Goal: Find contact information: Find contact information

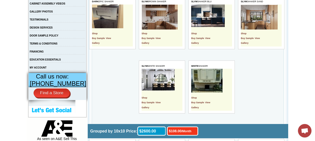
scroll to position [175, 0]
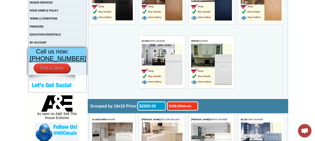
click at [56, 73] on link "Find a Store" at bounding box center [52, 68] width 36 height 9
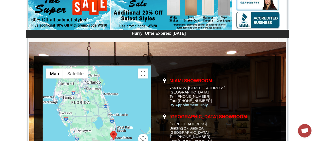
scroll to position [100, 0]
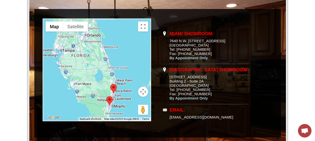
drag, startPoint x: 170, startPoint y: 39, endPoint x: 204, endPoint y: 44, distance: 34.7
click at [204, 44] on td "Miami Showroom: 7640 N.W. 25th Street, Unit 102 Miami, FL 33122 Tel: 305-974-15…" at bounding box center [208, 47] width 79 height 36
copy td "7640 N.W. 25th Street, Unit 102 Miami, FL 33122"
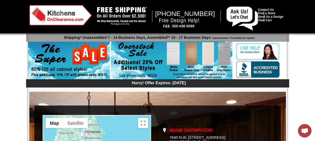
scroll to position [0, 0]
